Goal: Information Seeking & Learning: Check status

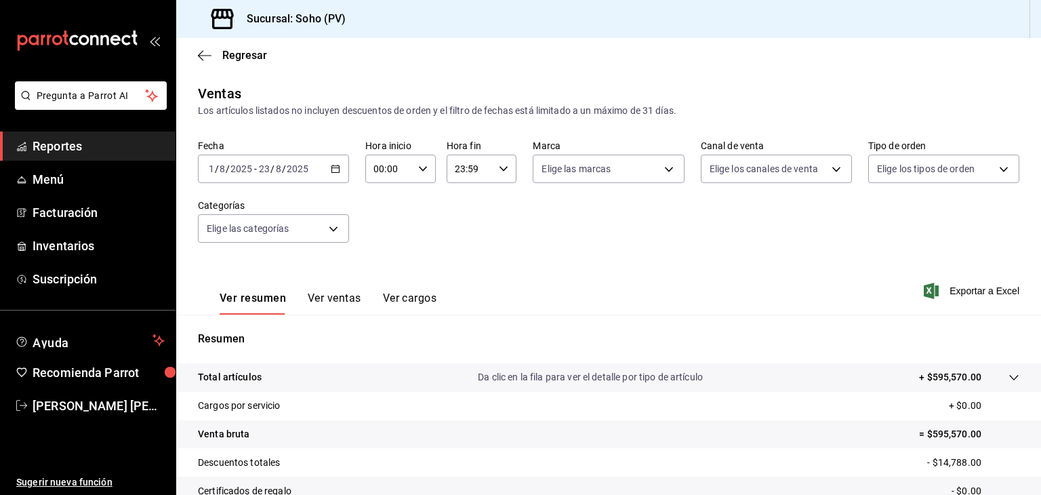
scroll to position [117, 0]
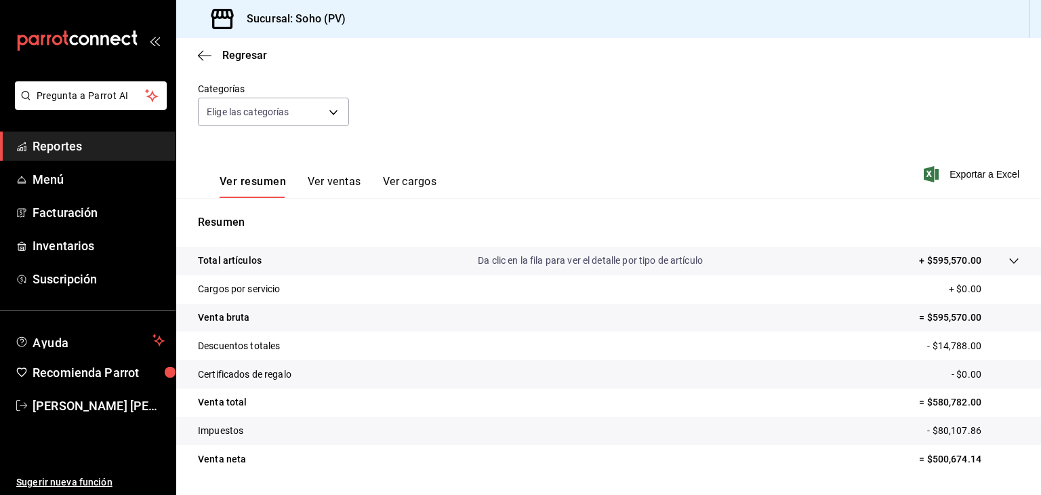
click at [207, 63] on div "Regresar" at bounding box center [608, 55] width 865 height 35
click at [81, 152] on span "Reportes" at bounding box center [99, 146] width 132 height 18
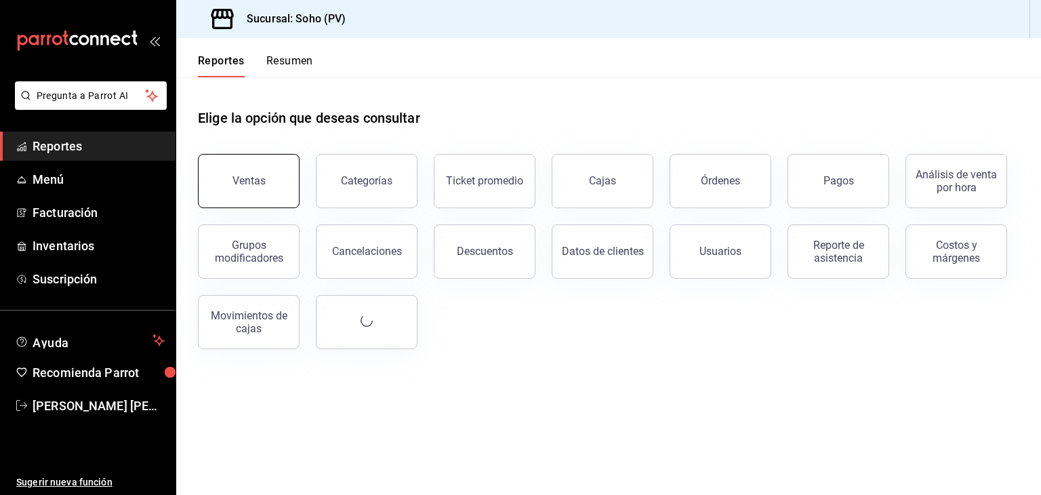
click at [243, 174] on button "Ventas" at bounding box center [249, 181] width 102 height 54
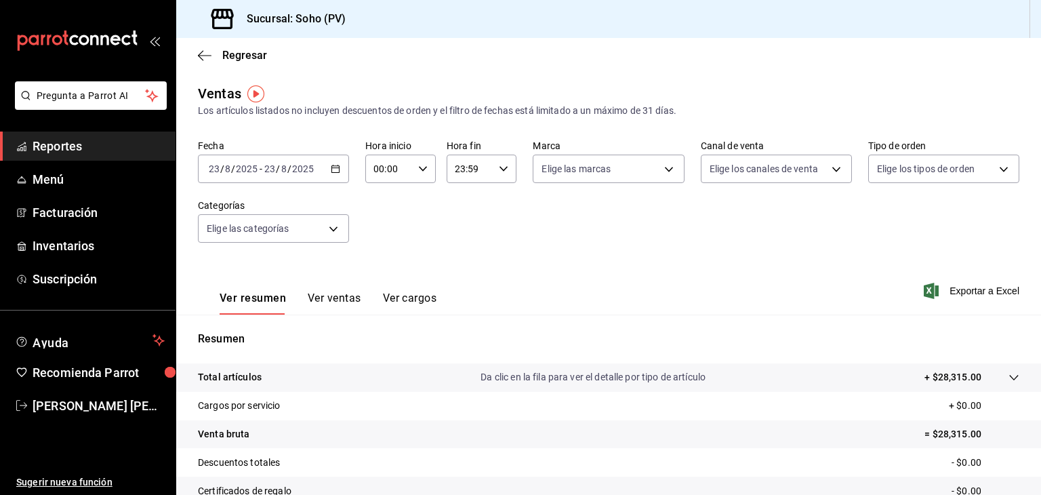
click at [333, 174] on div "[DATE] [DATE] - [DATE] [DATE]" at bounding box center [273, 169] width 151 height 28
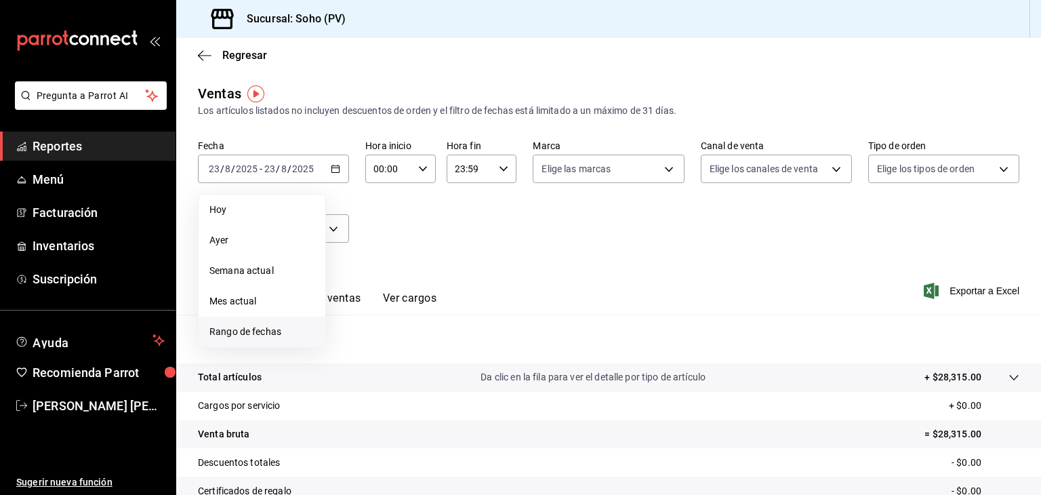
click at [254, 335] on span "Rango de fechas" at bounding box center [261, 332] width 105 height 14
click at [472, 216] on icon "button" at bounding box center [475, 218] width 16 height 16
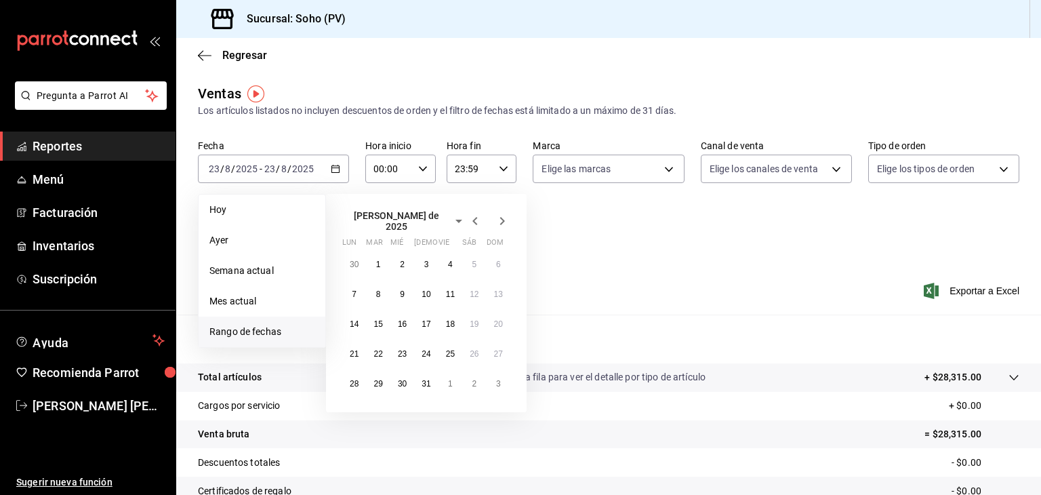
click at [472, 216] on icon "button" at bounding box center [475, 221] width 16 height 16
click at [472, 216] on icon "button" at bounding box center [475, 218] width 16 height 16
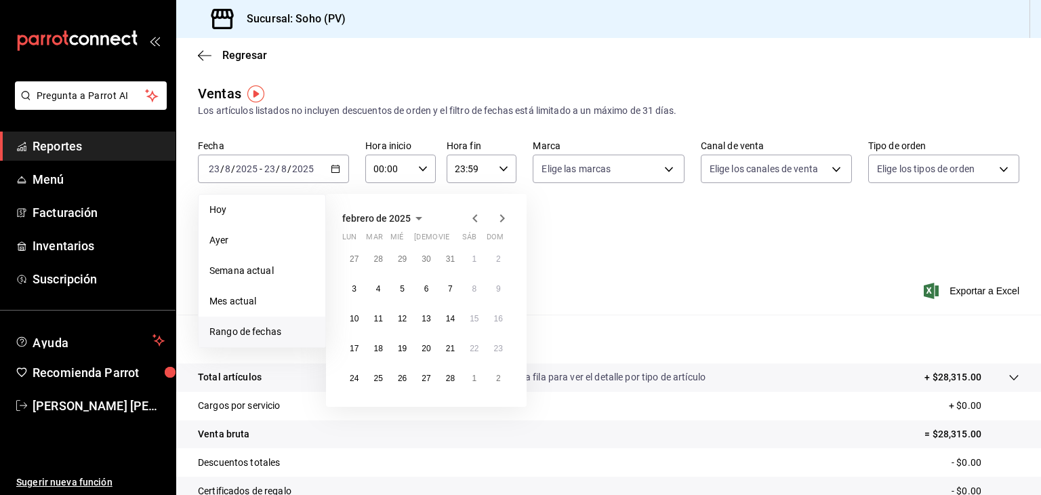
click at [472, 216] on icon "button" at bounding box center [475, 218] width 16 height 16
click at [396, 259] on button "1" at bounding box center [402, 259] width 24 height 24
click at [451, 385] on button "31" at bounding box center [451, 378] width 24 height 24
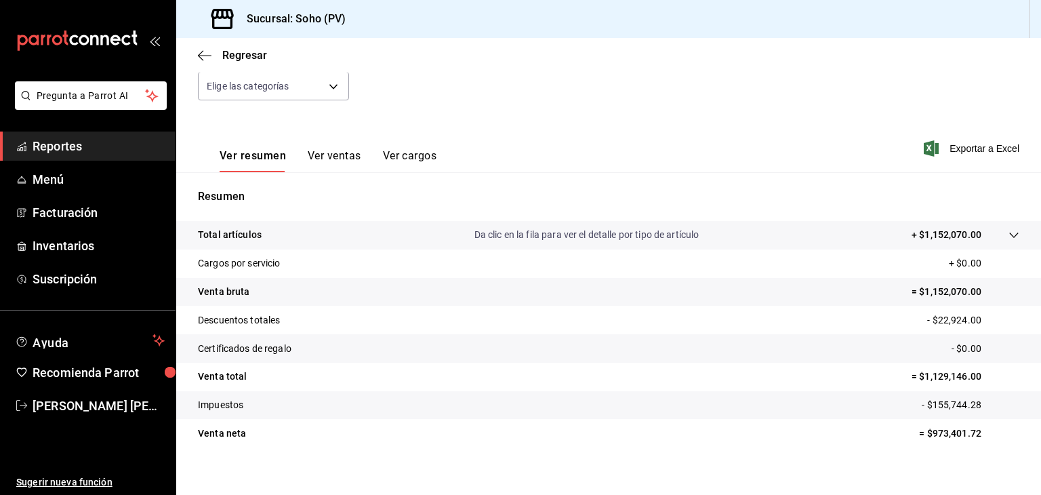
scroll to position [141, 0]
click at [201, 56] on icon "button" at bounding box center [205, 55] width 14 height 12
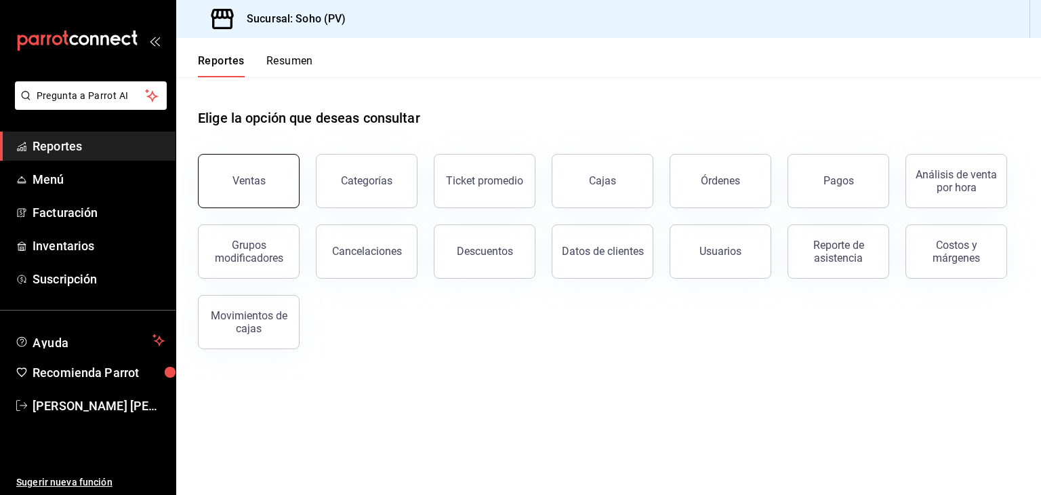
click at [279, 173] on button "Ventas" at bounding box center [249, 181] width 102 height 54
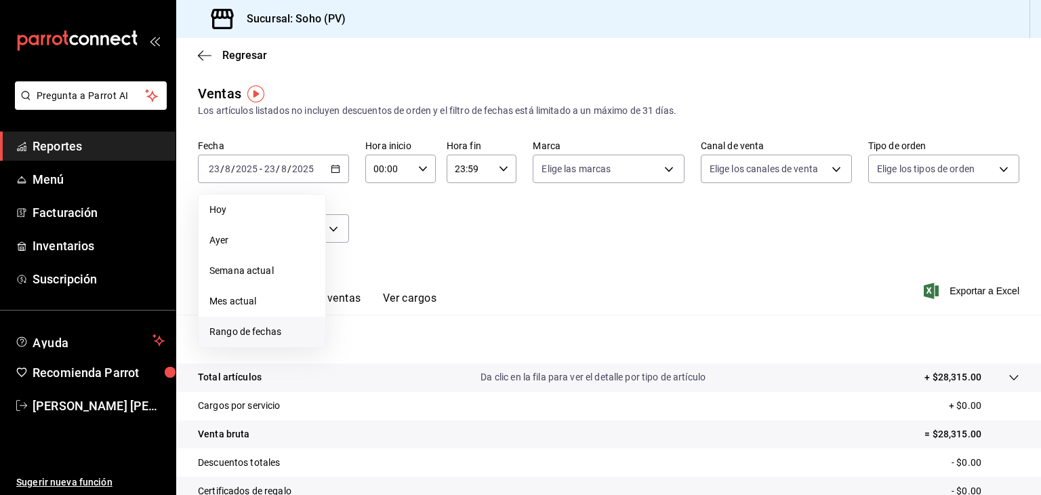
click at [277, 334] on span "Rango de fechas" at bounding box center [261, 332] width 105 height 14
click at [485, 215] on div at bounding box center [488, 218] width 43 height 16
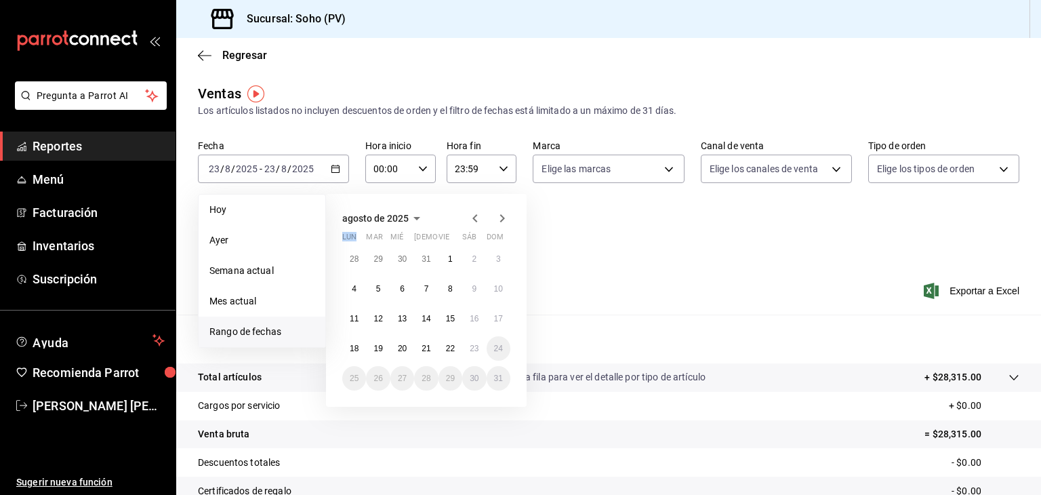
click at [485, 215] on div at bounding box center [488, 218] width 43 height 16
click at [472, 218] on icon "button" at bounding box center [475, 218] width 16 height 16
click at [472, 218] on icon "button" at bounding box center [475, 221] width 16 height 16
click at [472, 218] on icon "button" at bounding box center [475, 218] width 16 height 16
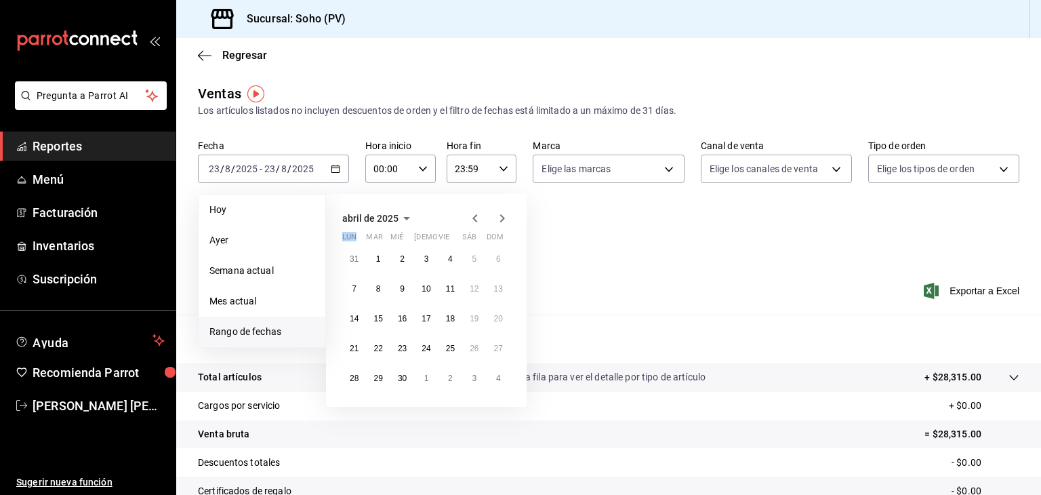
click at [472, 218] on icon "button" at bounding box center [475, 218] width 16 height 16
click at [480, 259] on button "1" at bounding box center [474, 259] width 24 height 24
click at [449, 382] on abbr "28" at bounding box center [450, 377] width 9 height 9
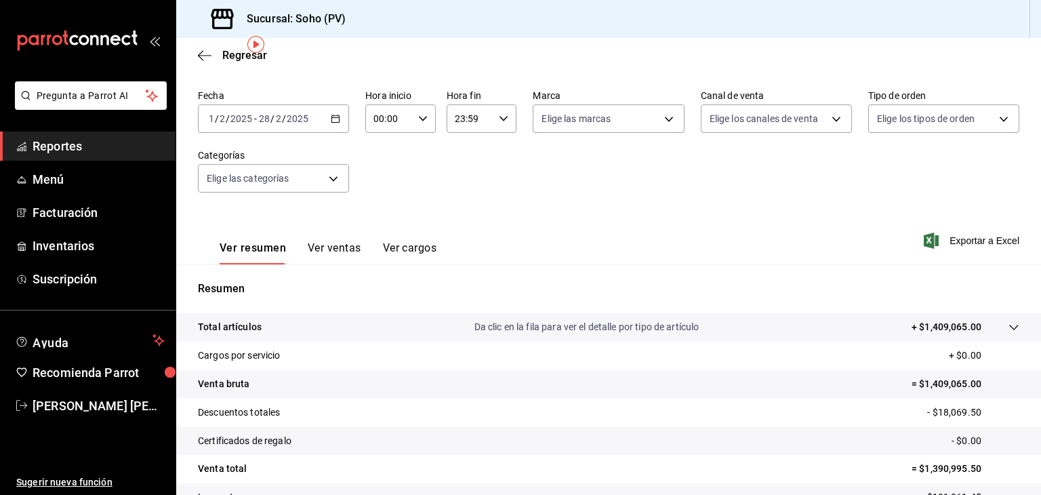
scroll to position [54, 0]
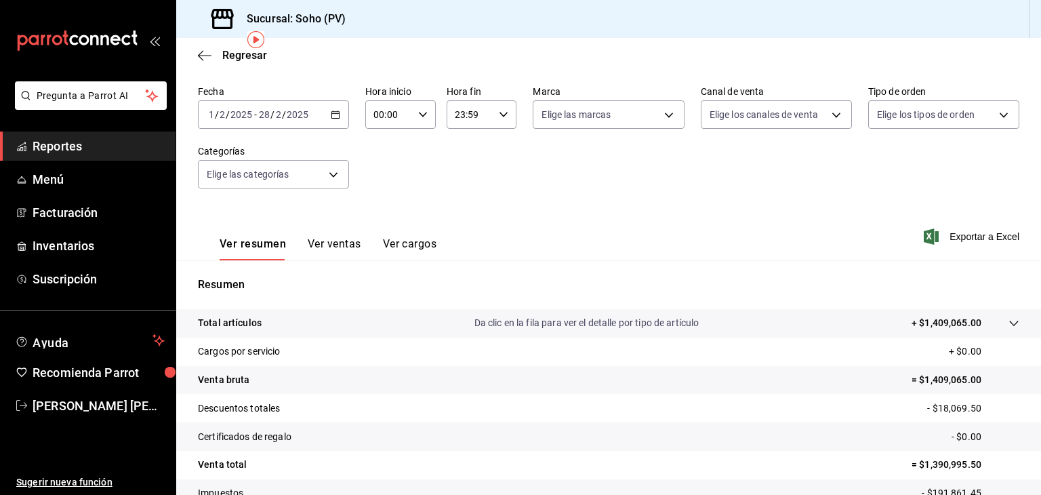
drag, startPoint x: 959, startPoint y: 317, endPoint x: 647, endPoint y: 257, distance: 318.1
click at [647, 257] on div "Ver resumen Ver ventas Ver cargos Exportar a Excel" at bounding box center [608, 233] width 865 height 56
click at [336, 117] on icon "button" at bounding box center [335, 114] width 9 height 9
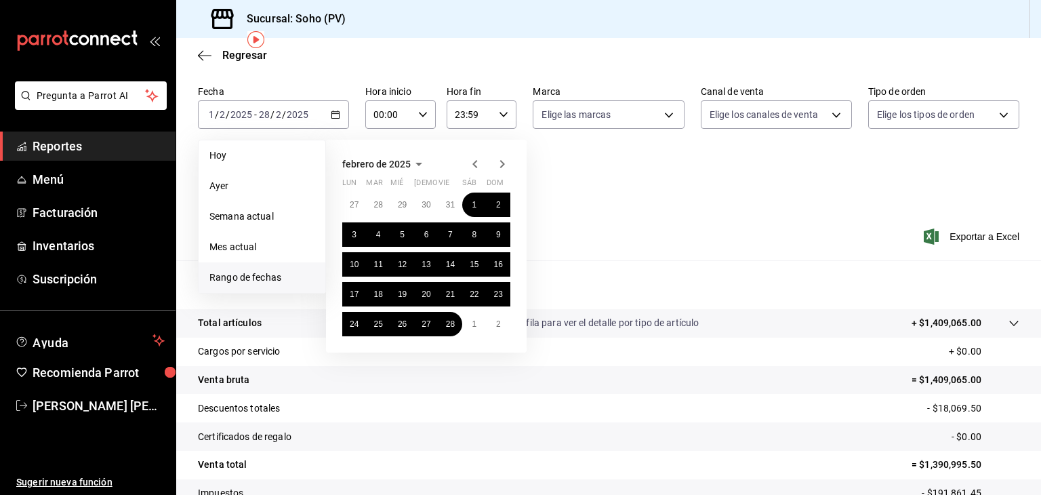
click at [505, 168] on icon "button" at bounding box center [502, 164] width 16 height 16
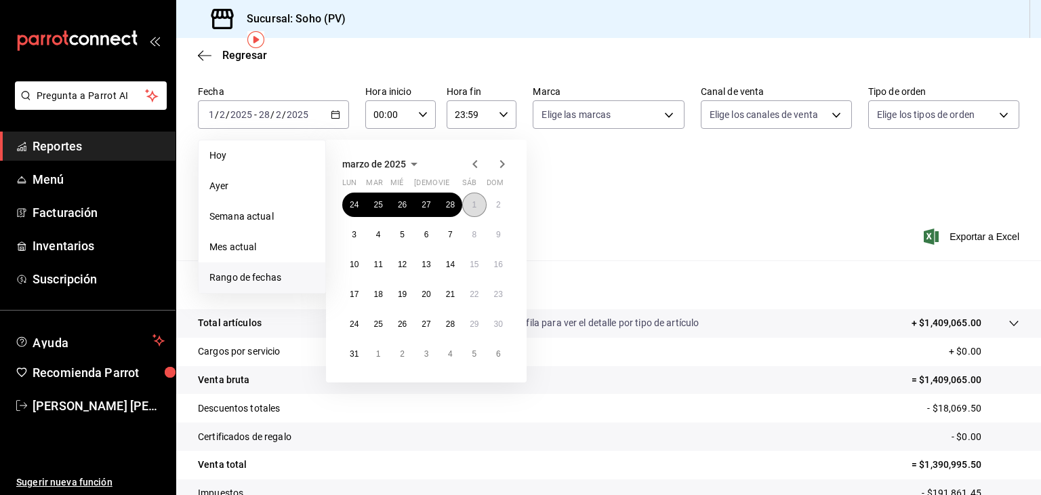
click at [472, 205] on abbr "1" at bounding box center [474, 204] width 5 height 9
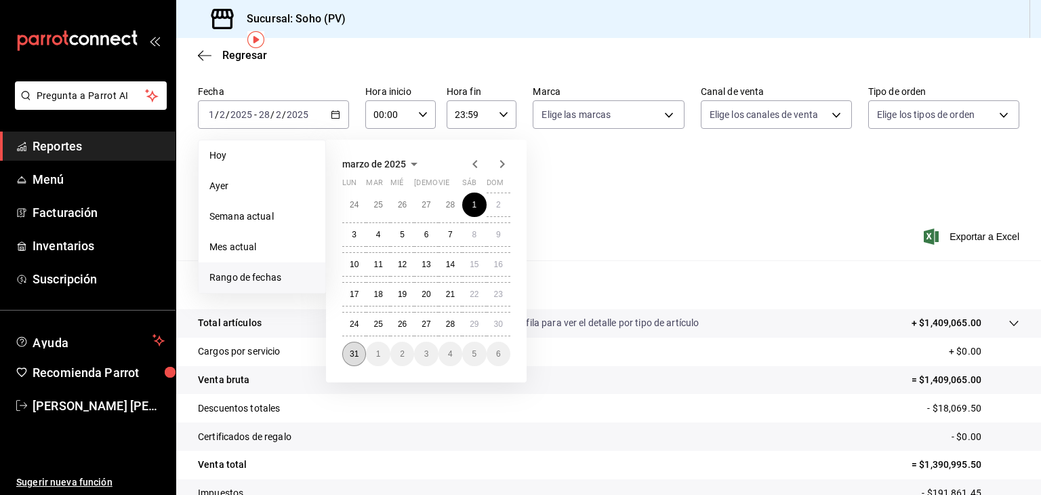
click at [356, 353] on abbr "31" at bounding box center [354, 353] width 9 height 9
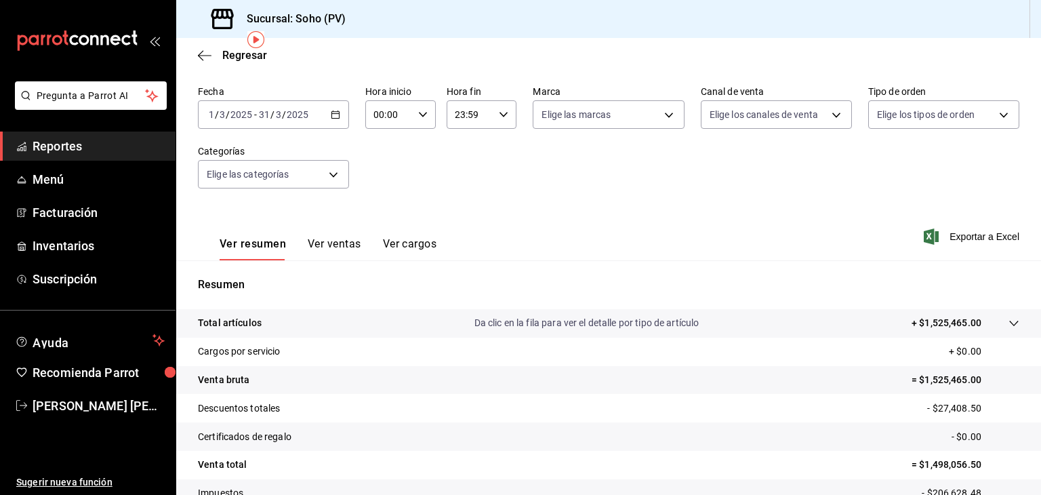
click at [332, 117] on icon "button" at bounding box center [335, 114] width 9 height 9
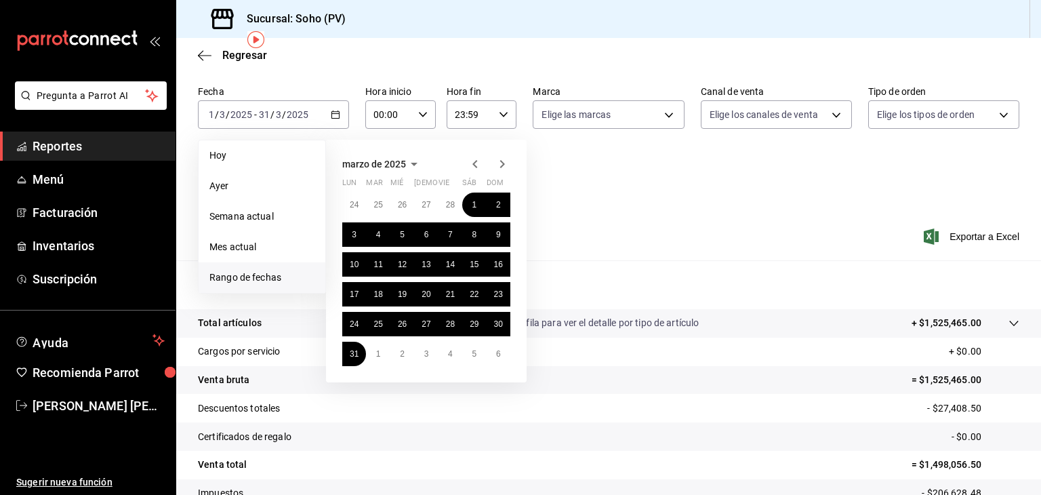
click at [504, 163] on icon "button" at bounding box center [502, 164] width 16 height 16
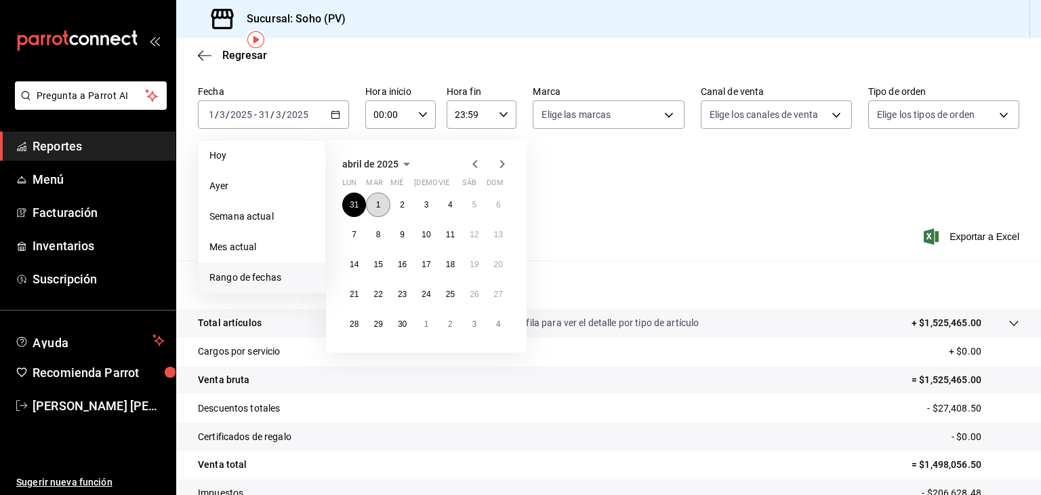
click at [376, 202] on abbr "1" at bounding box center [378, 204] width 5 height 9
click at [399, 319] on abbr "30" at bounding box center [402, 323] width 9 height 9
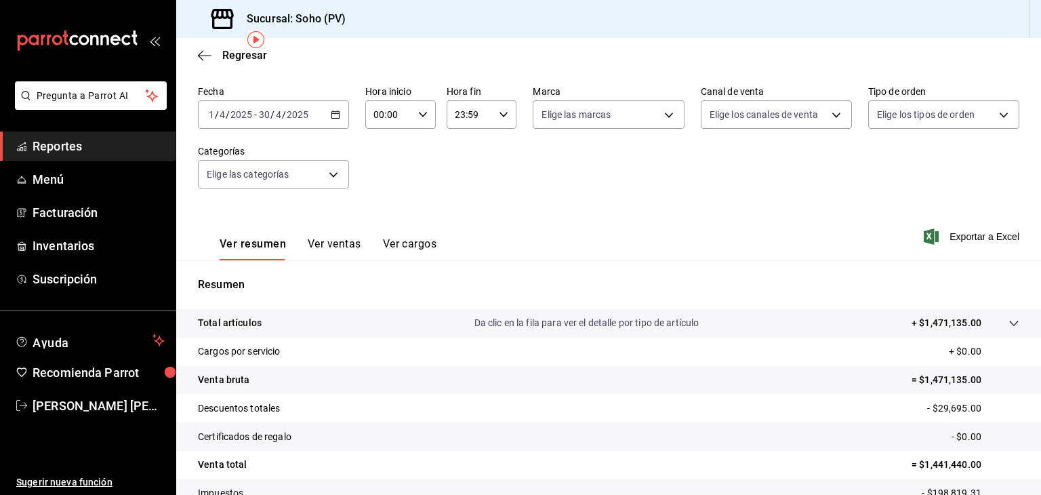
click at [333, 113] on icon "button" at bounding box center [335, 114] width 9 height 9
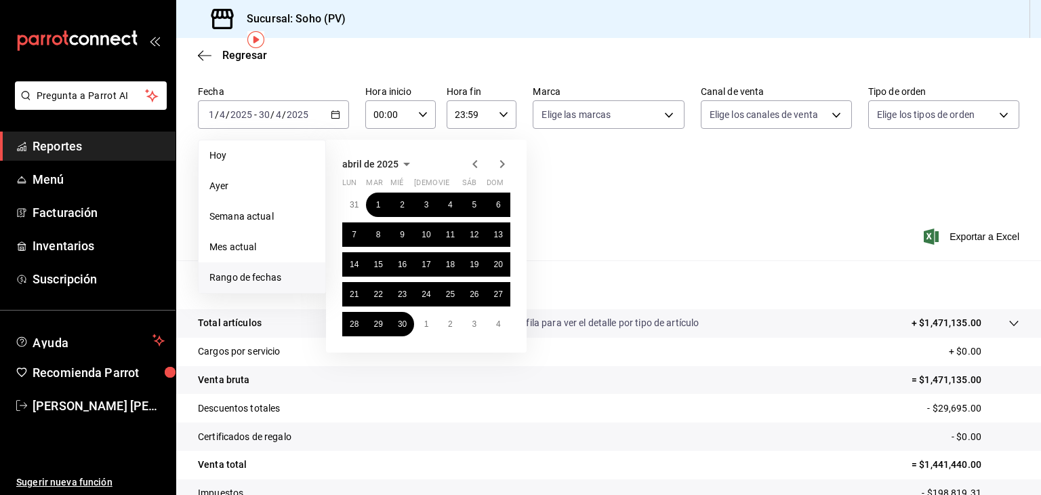
click at [502, 169] on icon "button" at bounding box center [502, 164] width 16 height 16
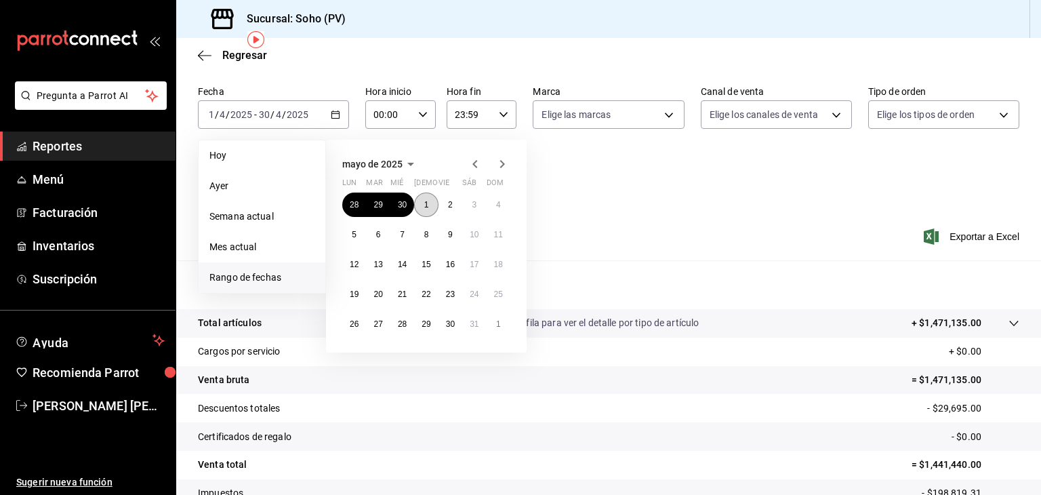
click at [423, 199] on button "1" at bounding box center [426, 204] width 24 height 24
click at [468, 329] on button "31" at bounding box center [474, 324] width 24 height 24
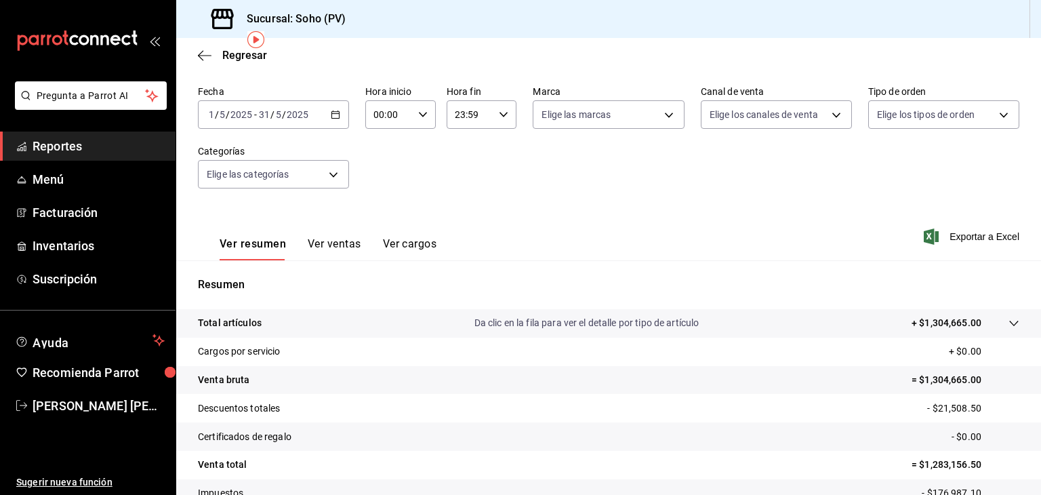
click at [336, 119] on div "[DATE] [DATE] - [DATE] [DATE]" at bounding box center [273, 114] width 151 height 28
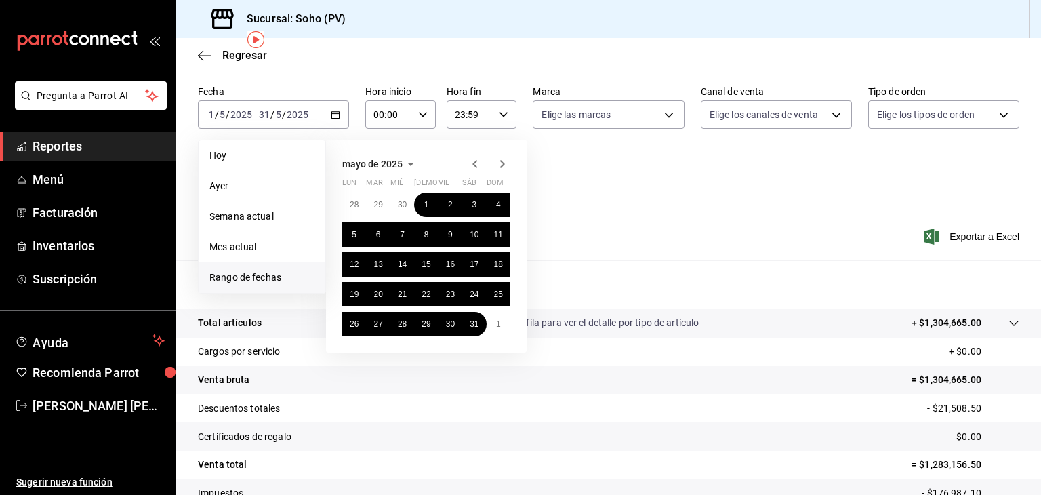
click at [504, 167] on icon "button" at bounding box center [502, 164] width 16 height 16
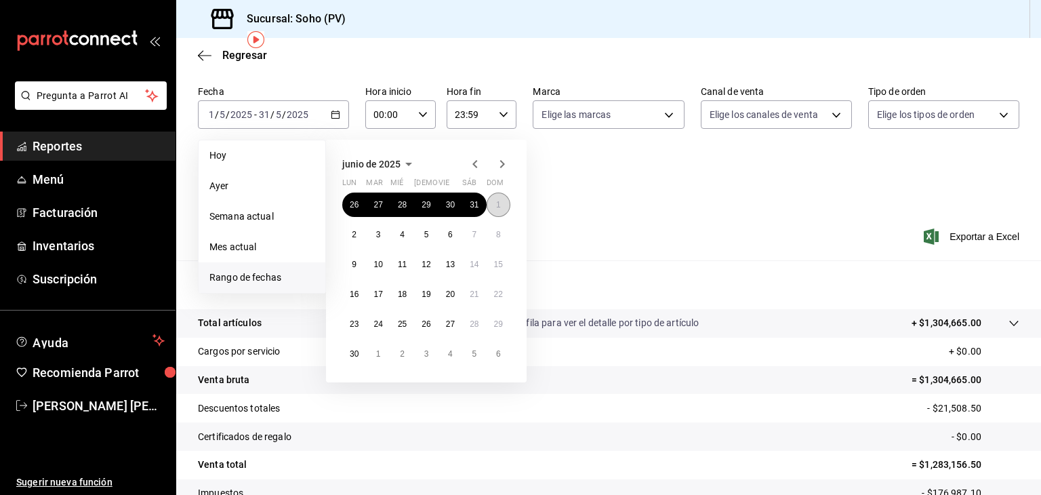
click at [500, 209] on button "1" at bounding box center [499, 204] width 24 height 24
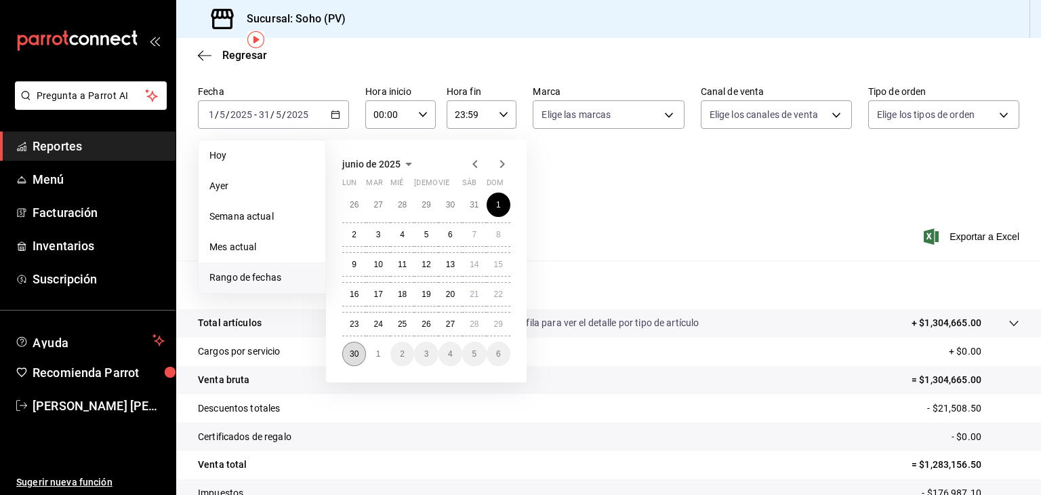
click at [348, 352] on button "30" at bounding box center [354, 354] width 24 height 24
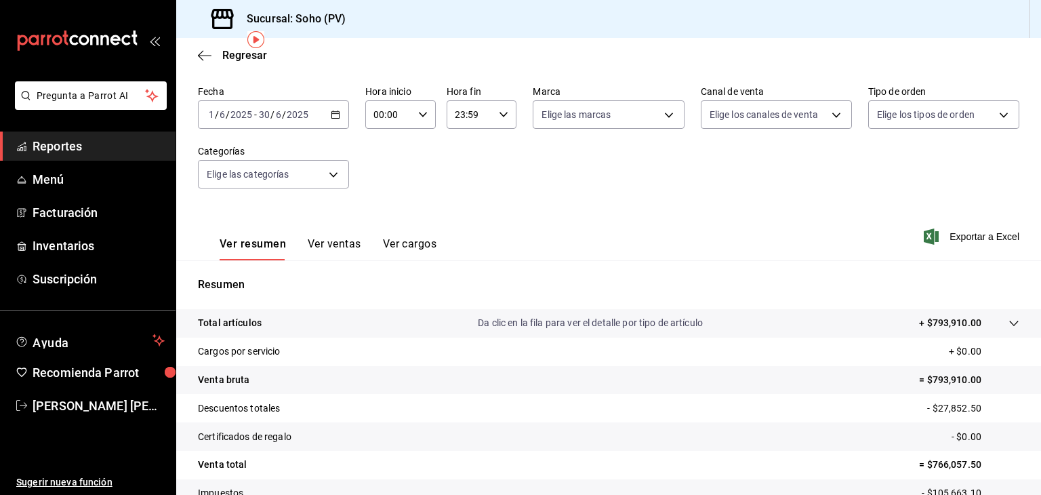
click at [331, 115] on icon "button" at bounding box center [335, 114] width 9 height 9
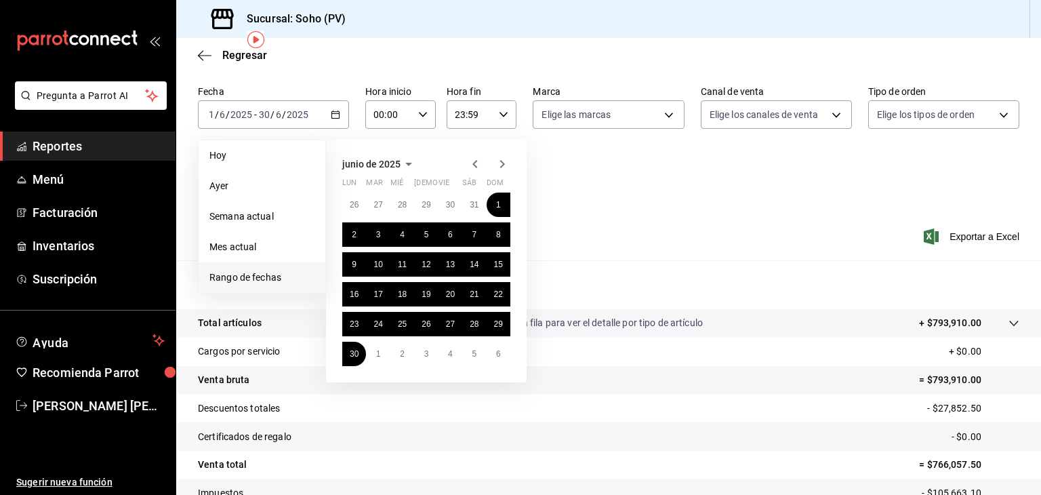
click at [496, 163] on icon "button" at bounding box center [502, 164] width 16 height 16
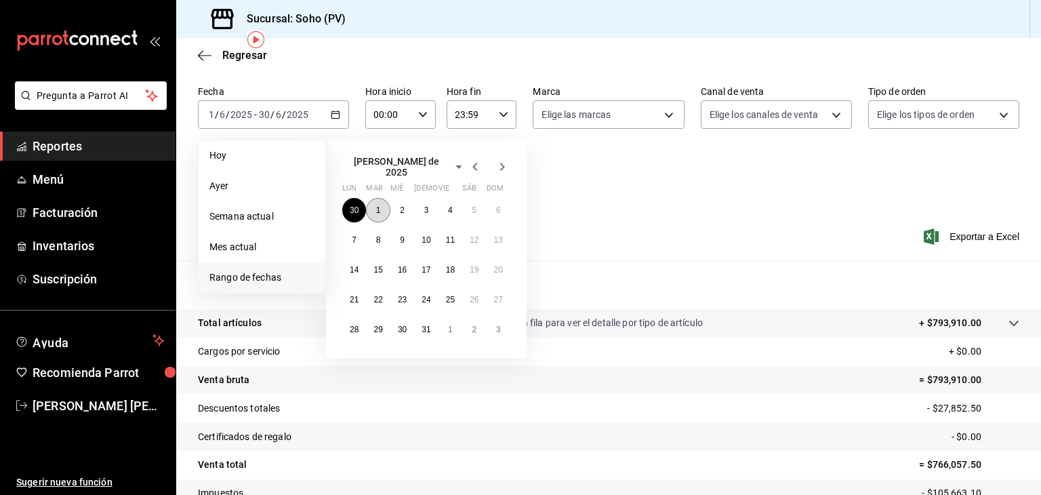
click at [373, 198] on button "1" at bounding box center [378, 210] width 24 height 24
click at [430, 325] on abbr "31" at bounding box center [426, 329] width 9 height 9
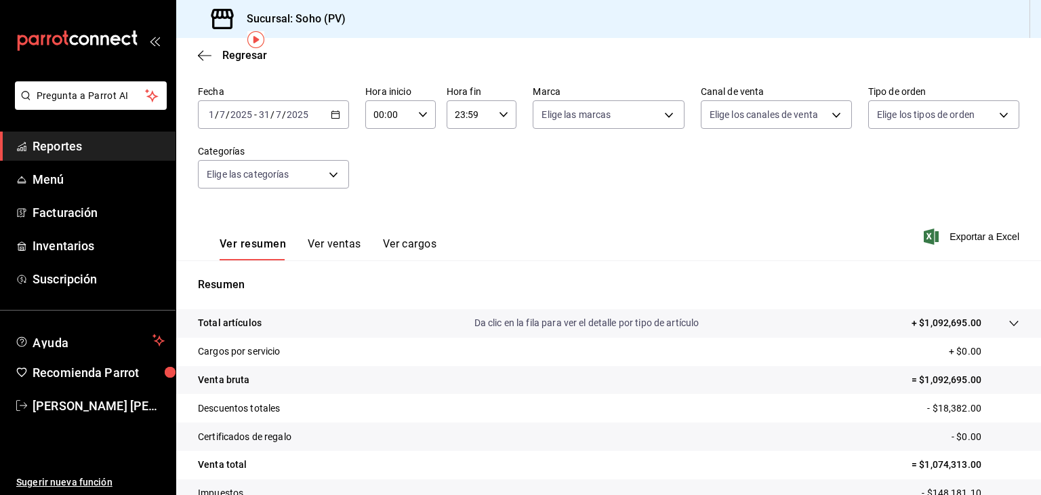
click at [338, 110] on icon "button" at bounding box center [335, 114] width 9 height 9
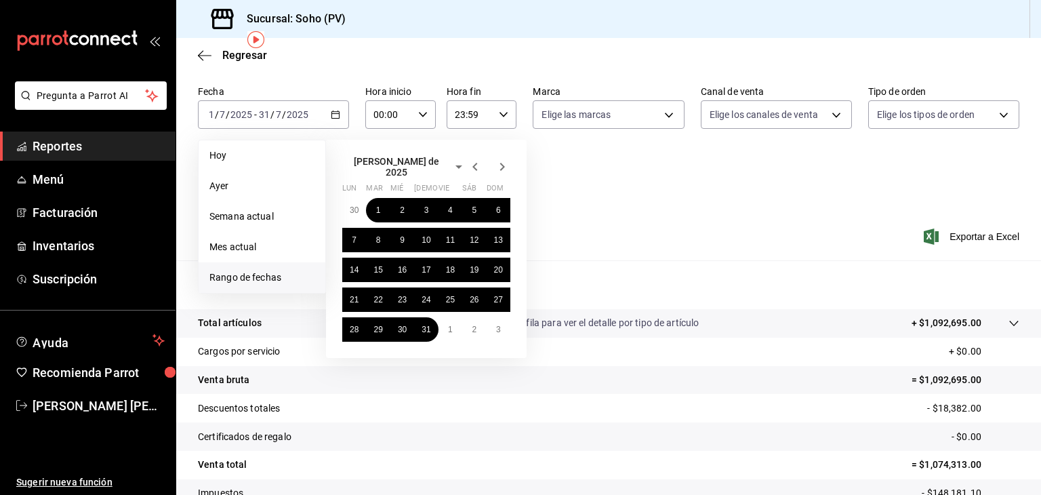
click at [471, 168] on icon "button" at bounding box center [475, 167] width 16 height 16
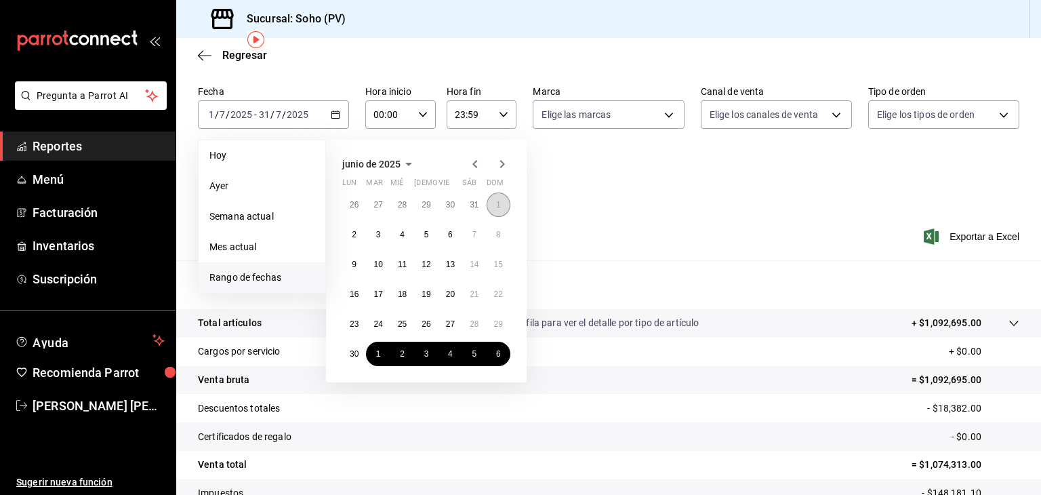
click at [493, 208] on button "1" at bounding box center [499, 204] width 24 height 24
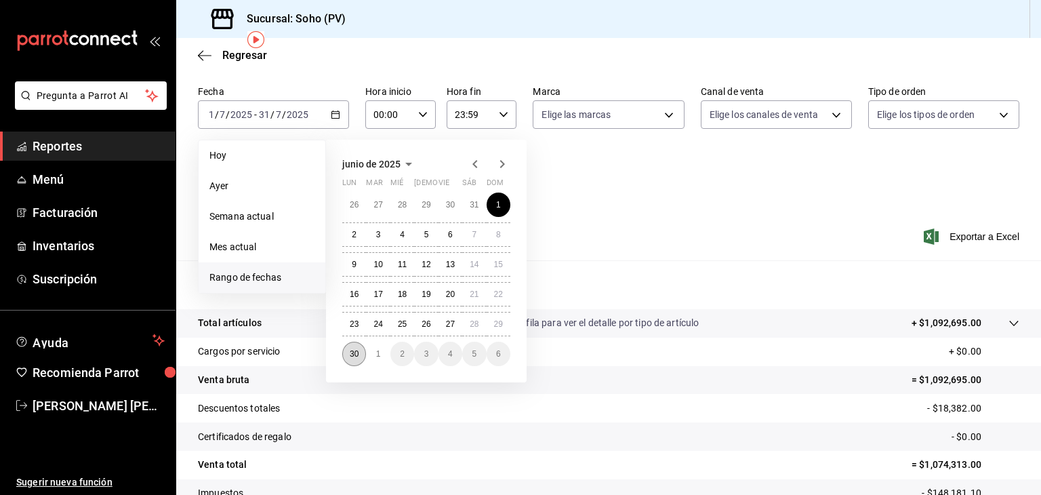
click at [359, 350] on button "30" at bounding box center [354, 354] width 24 height 24
